Goal: Transaction & Acquisition: Purchase product/service

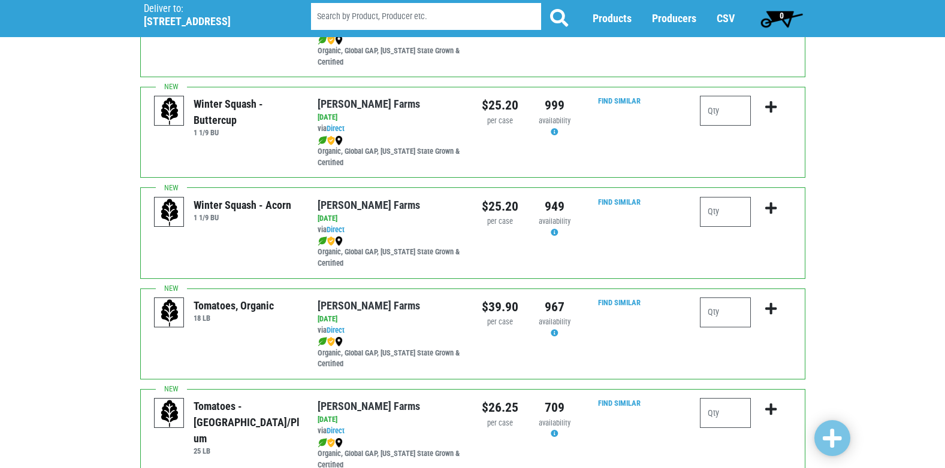
scroll to position [250, 0]
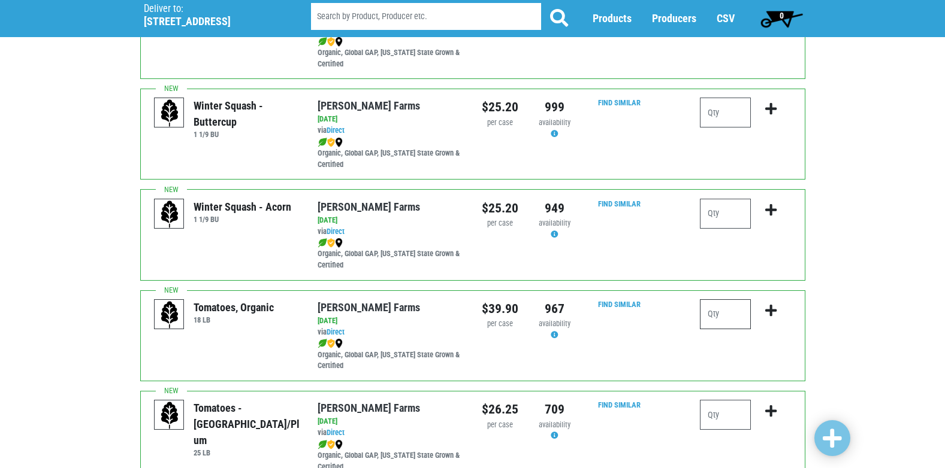
click at [721, 312] on input "number" at bounding box center [725, 314] width 51 height 30
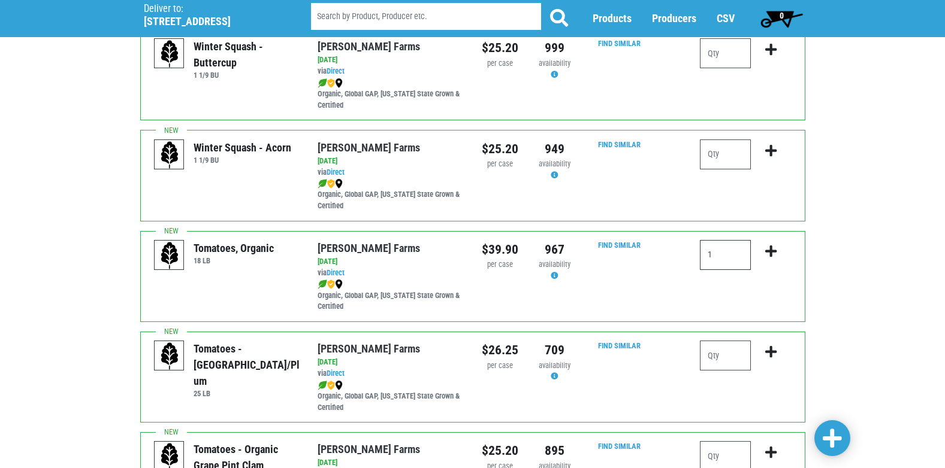
scroll to position [310, 0]
type input "1"
click at [717, 356] on input "number" at bounding box center [725, 355] width 51 height 30
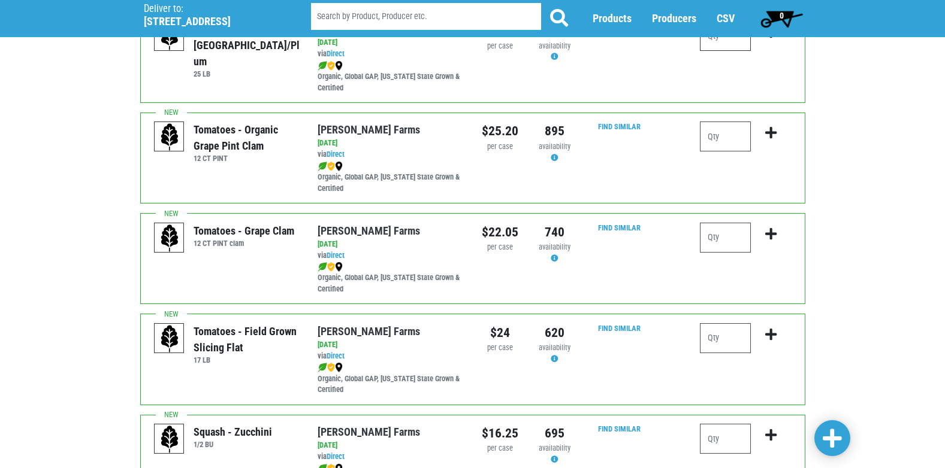
scroll to position [669, 0]
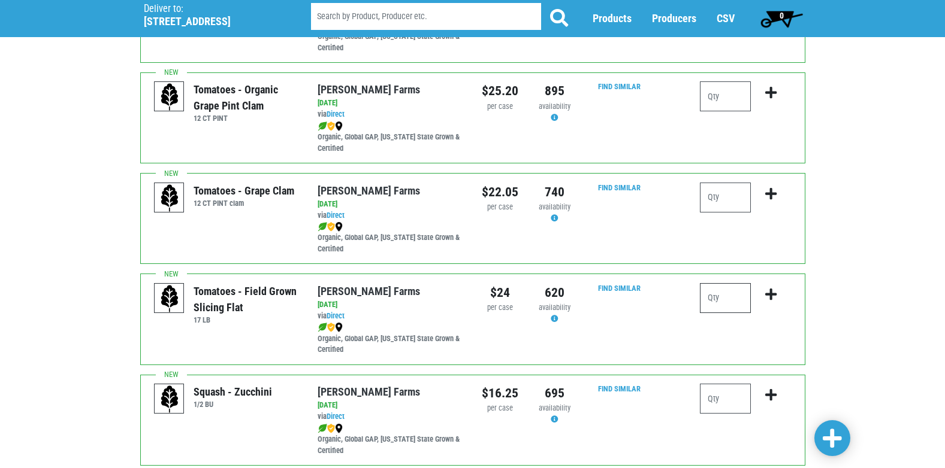
click at [712, 305] on input "number" at bounding box center [725, 298] width 51 height 30
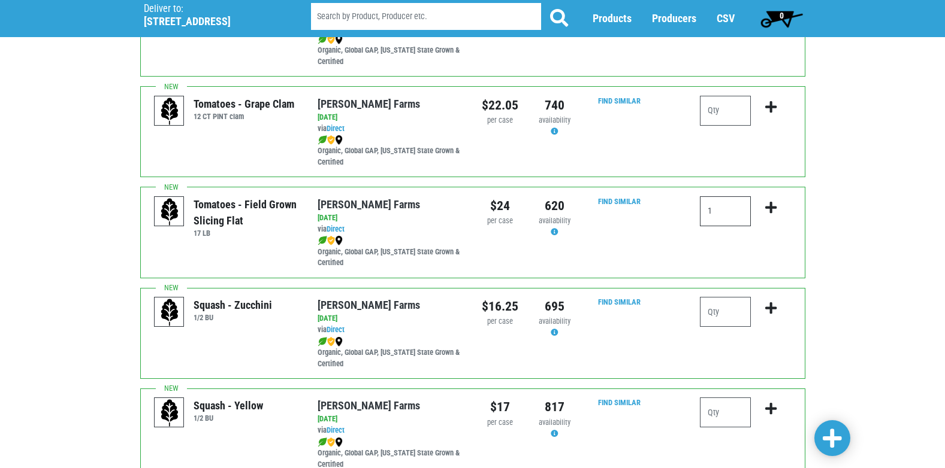
scroll to position [789, 0]
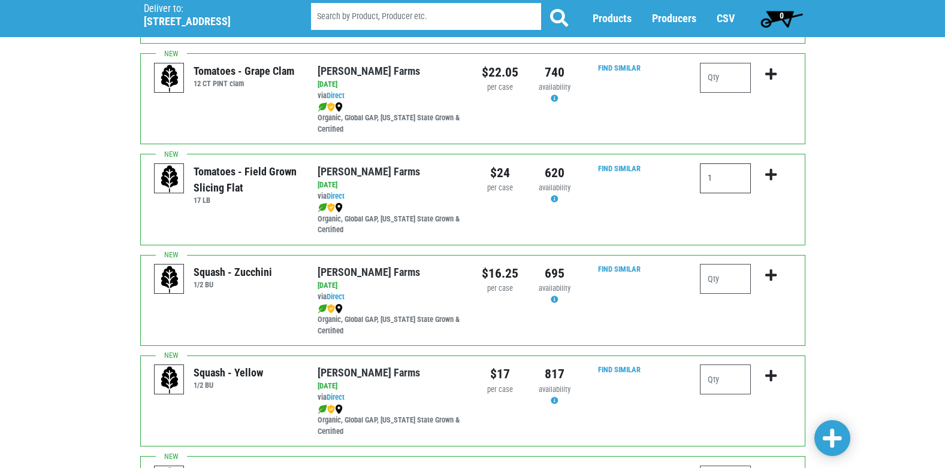
type input "1"
click at [729, 365] on input "number" at bounding box center [725, 380] width 51 height 30
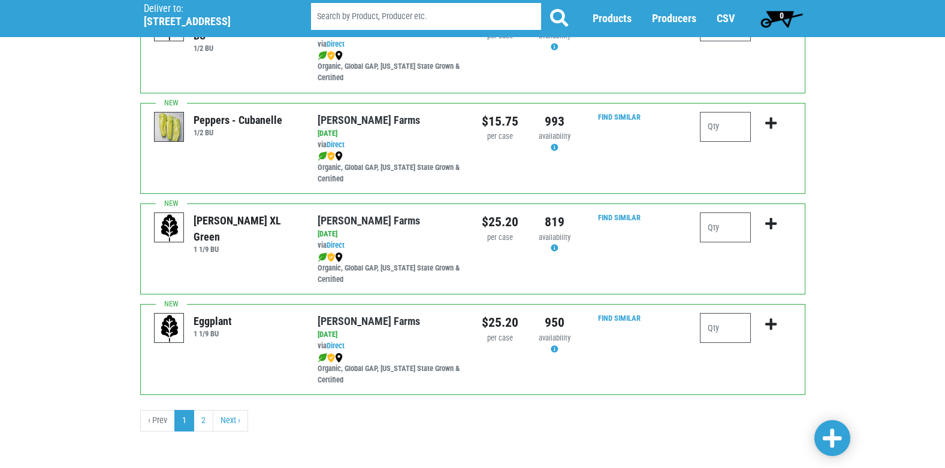
scroll to position [1750, 0]
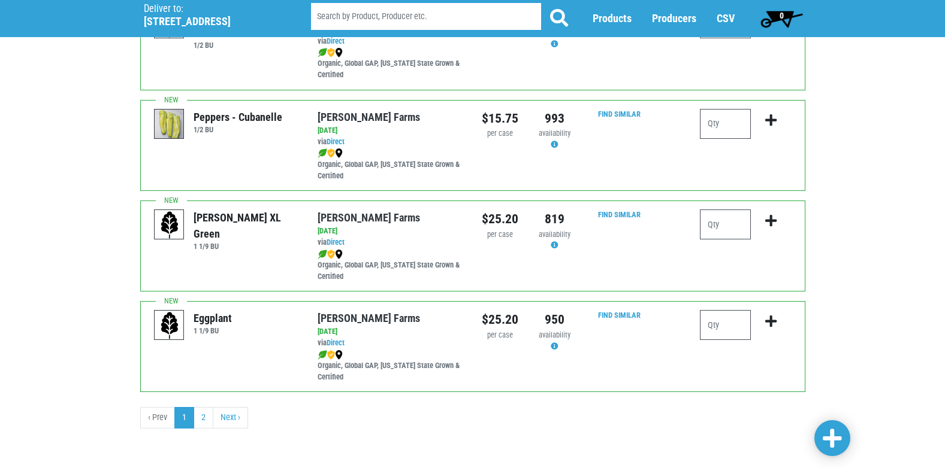
type input "2"
click at [719, 322] on input "number" at bounding box center [725, 325] width 51 height 30
type input "1"
click at [840, 445] on span at bounding box center [831, 439] width 19 height 22
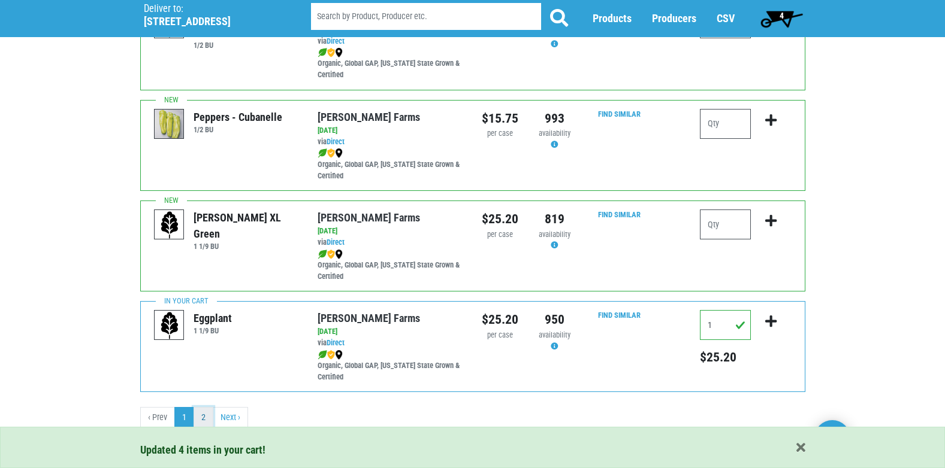
click at [201, 413] on link "2" at bounding box center [203, 418] width 20 height 22
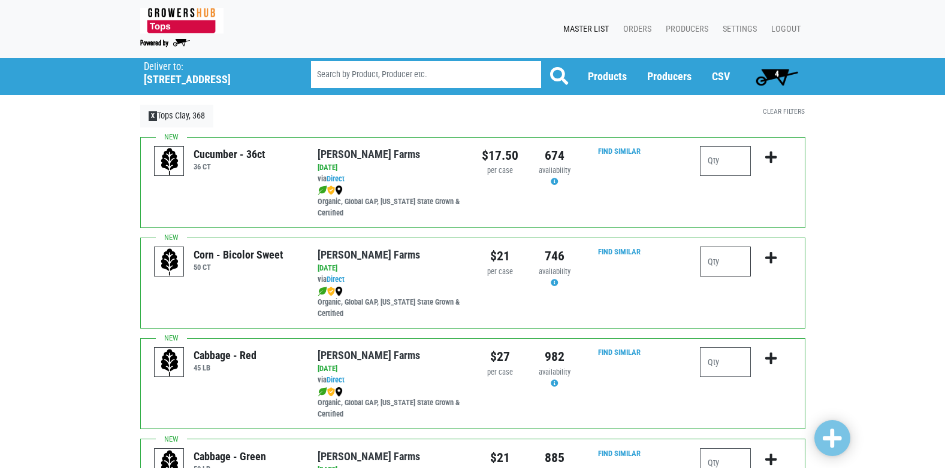
click at [715, 264] on input "number" at bounding box center [725, 262] width 51 height 30
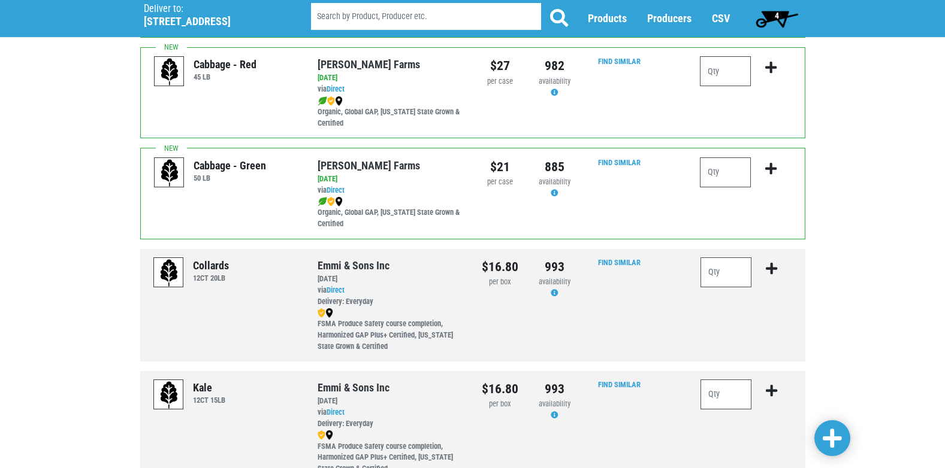
scroll to position [479, 0]
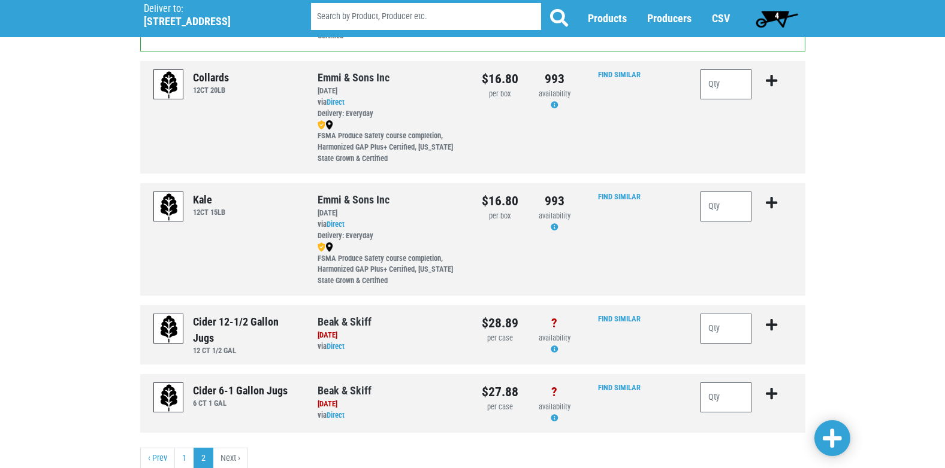
type input "10"
click at [843, 437] on link at bounding box center [832, 438] width 36 height 36
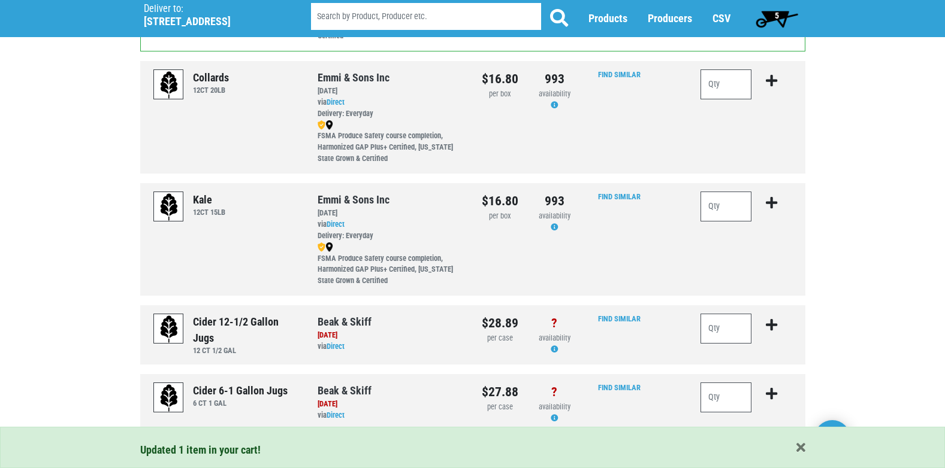
click at [780, 16] on span "5" at bounding box center [776, 19] width 53 height 24
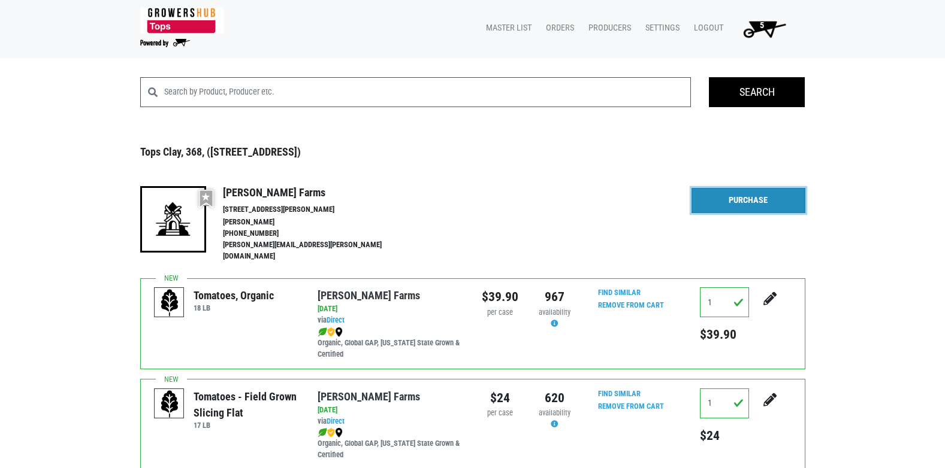
click at [739, 208] on link "Purchase" at bounding box center [748, 200] width 114 height 25
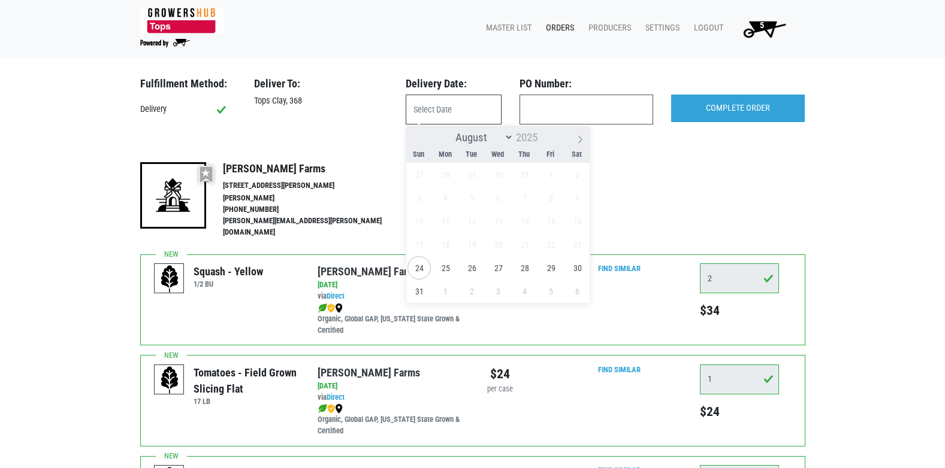
click at [426, 117] on input "text" at bounding box center [454, 110] width 96 height 30
click at [441, 268] on span "25" at bounding box center [445, 267] width 23 height 23
type input "2025-08-25"
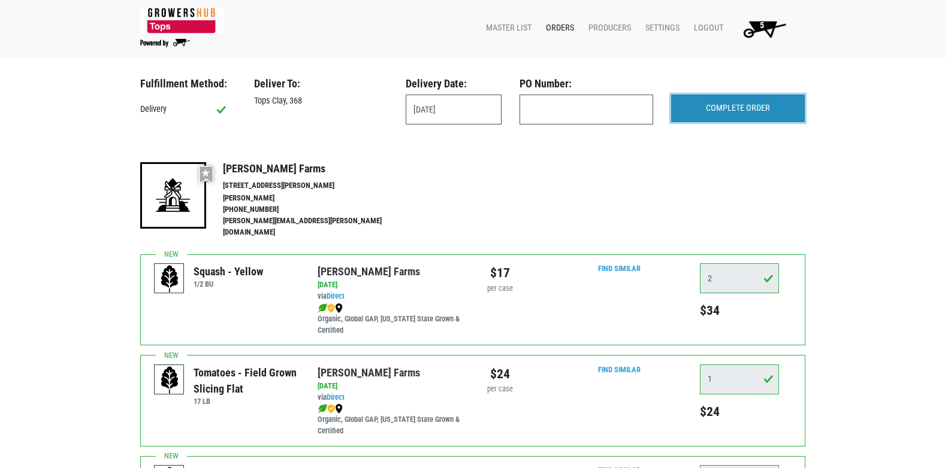
click at [716, 110] on input "COMPLETE ORDER" at bounding box center [738, 109] width 134 height 28
